Goal: Information Seeking & Learning: Learn about a topic

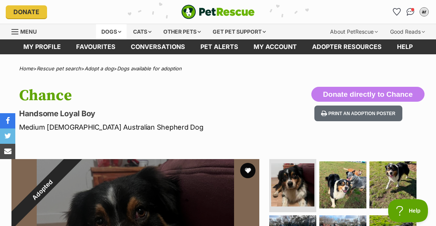
click at [105, 30] on div "Dogs" at bounding box center [111, 31] width 31 height 15
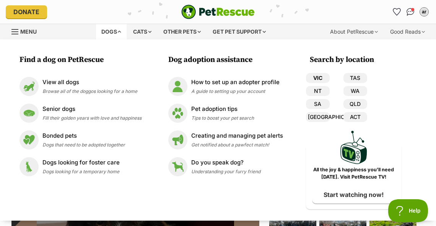
click at [316, 78] on link "VIC" at bounding box center [318, 78] width 24 height 10
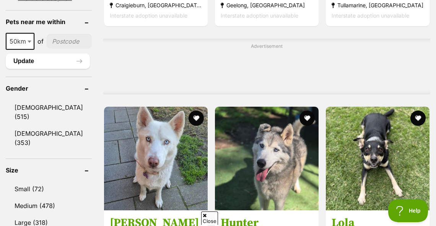
scroll to position [612, 0]
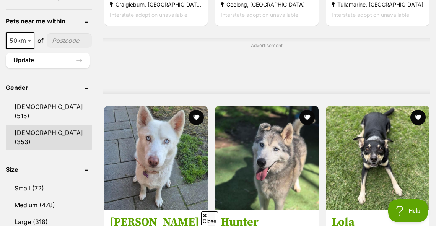
click at [23, 125] on link "Female (353)" at bounding box center [49, 137] width 86 height 25
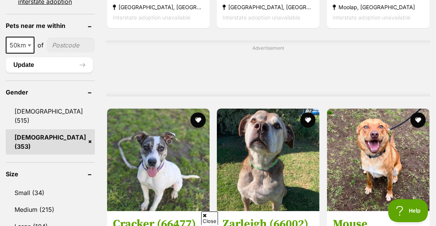
scroll to position [643, 0]
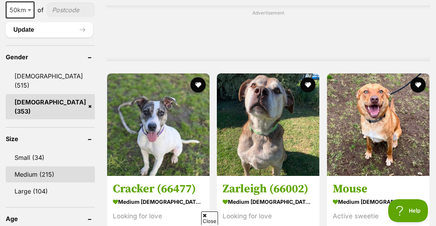
click at [29, 166] on link "Medium (215)" at bounding box center [50, 174] width 89 height 16
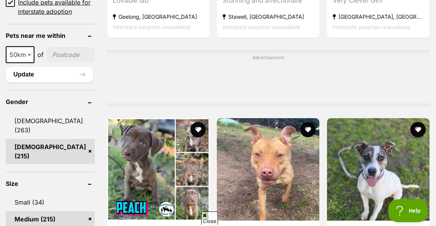
scroll to position [612, 0]
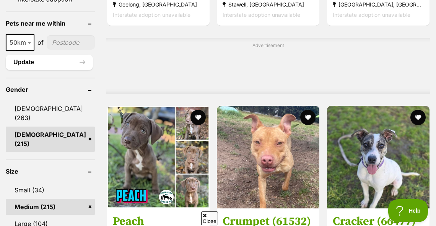
click at [210, 215] on span "Close" at bounding box center [209, 218] width 17 height 13
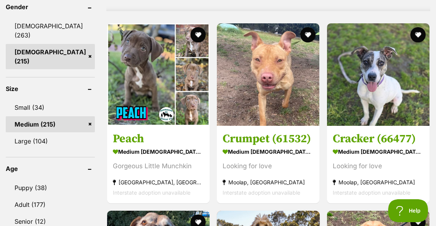
scroll to position [704, 0]
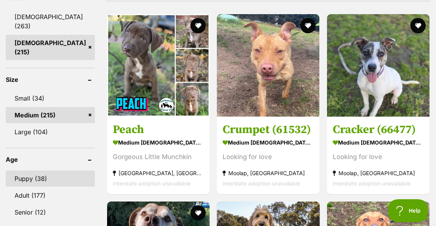
click at [22, 171] on link "Puppy (38)" at bounding box center [50, 179] width 89 height 16
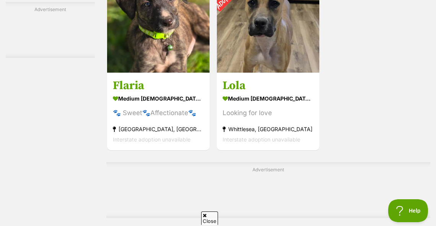
scroll to position [1653, 0]
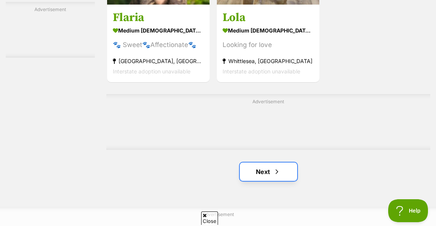
click at [266, 170] on link "Next" at bounding box center [268, 172] width 57 height 18
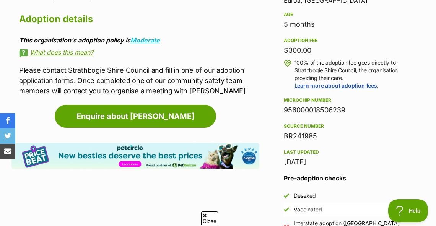
scroll to position [490, 0]
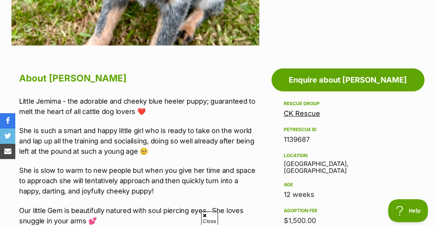
scroll to position [367, 0]
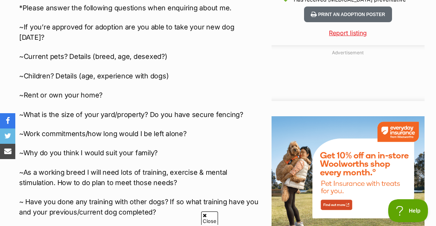
scroll to position [857, 0]
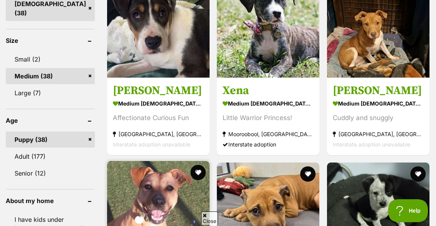
scroll to position [735, 0]
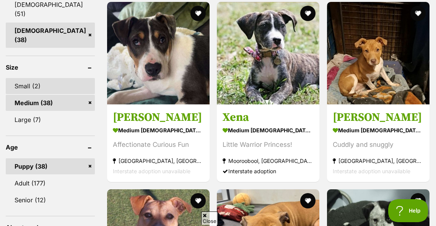
click at [20, 78] on link "Small (2)" at bounding box center [50, 86] width 89 height 16
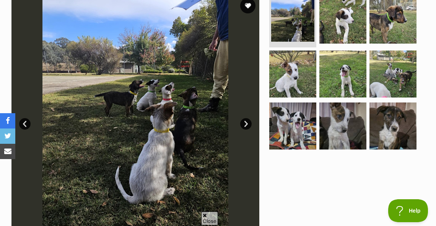
scroll to position [184, 0]
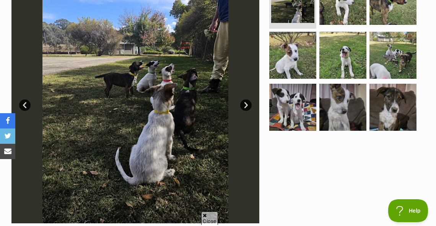
click at [249, 106] on link "Next" at bounding box center [245, 104] width 11 height 11
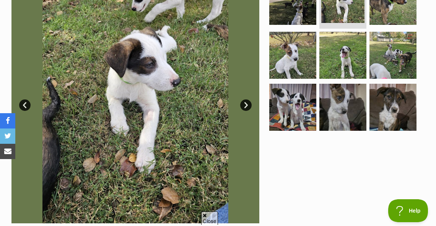
click at [249, 106] on link "Next" at bounding box center [245, 104] width 11 height 11
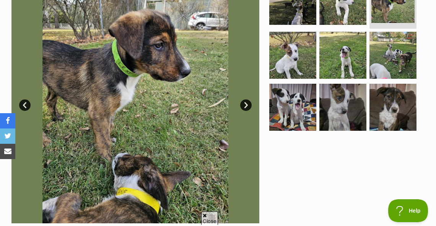
click at [249, 106] on link "Next" at bounding box center [245, 104] width 11 height 11
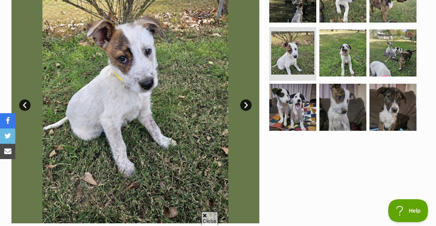
click at [249, 106] on link "Next" at bounding box center [245, 104] width 11 height 11
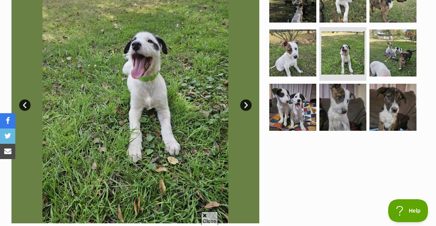
click at [249, 106] on link "Next" at bounding box center [245, 104] width 11 height 11
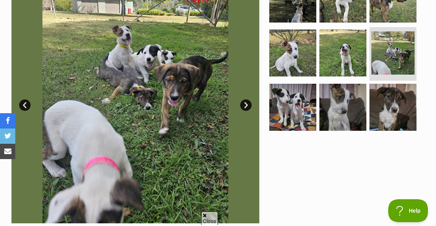
click at [249, 106] on link "Next" at bounding box center [245, 104] width 11 height 11
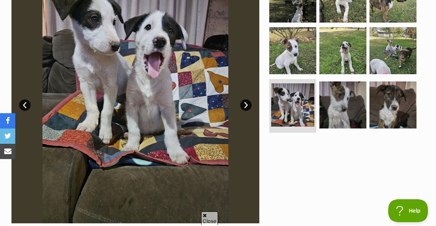
click at [249, 106] on link "Next" at bounding box center [245, 104] width 11 height 11
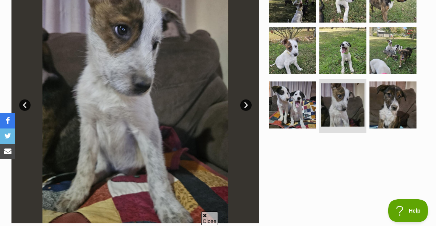
click at [249, 106] on link "Next" at bounding box center [245, 104] width 11 height 11
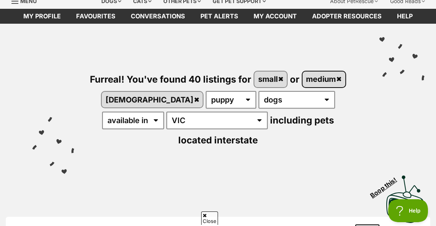
click at [340, 78] on link "medium" at bounding box center [324, 80] width 43 height 16
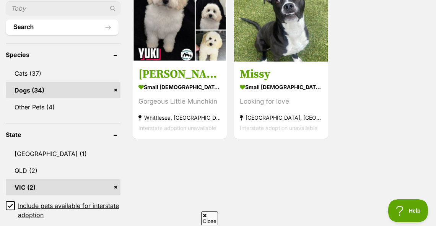
scroll to position [337, 0]
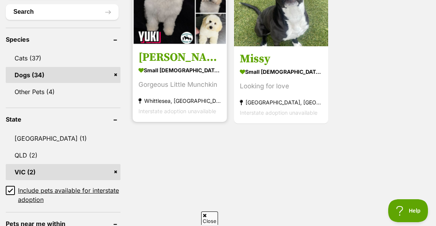
click at [161, 65] on strong "small [DEMOGRAPHIC_DATA] Dog" at bounding box center [180, 70] width 83 height 11
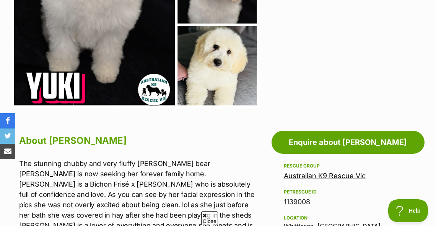
scroll to position [245, 0]
